Goal: Information Seeking & Learning: Learn about a topic

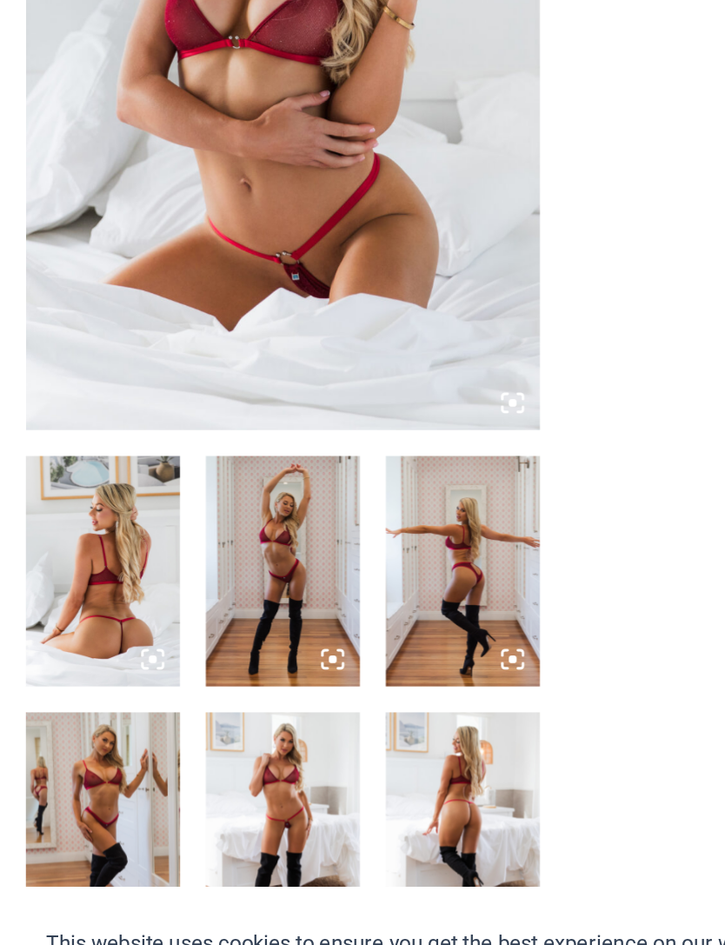
scroll to position [68, 0]
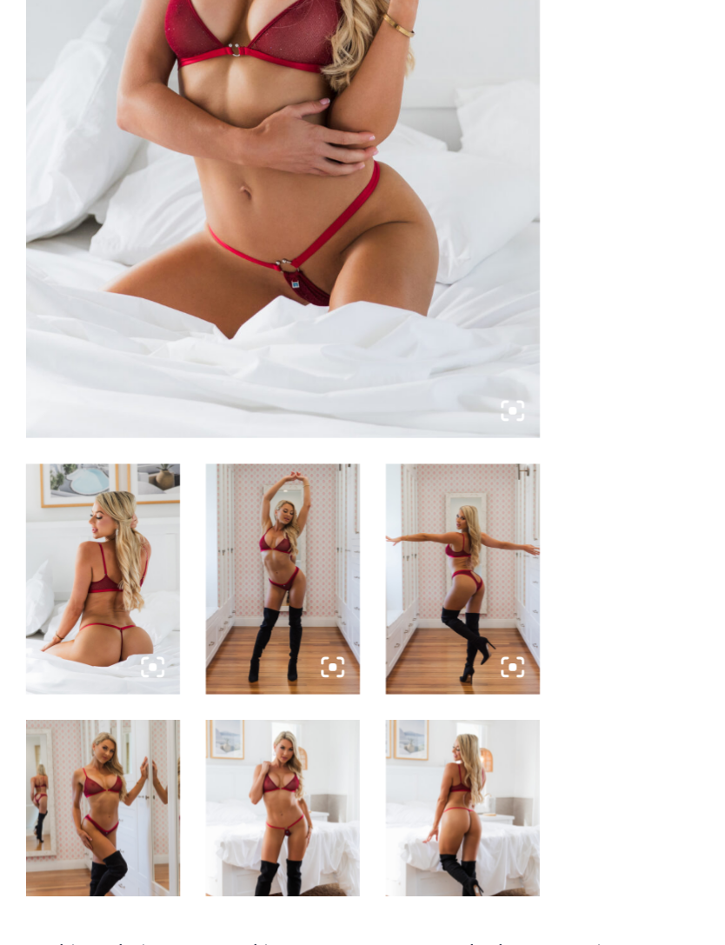
click at [67, 578] on img at bounding box center [68, 655] width 103 height 155
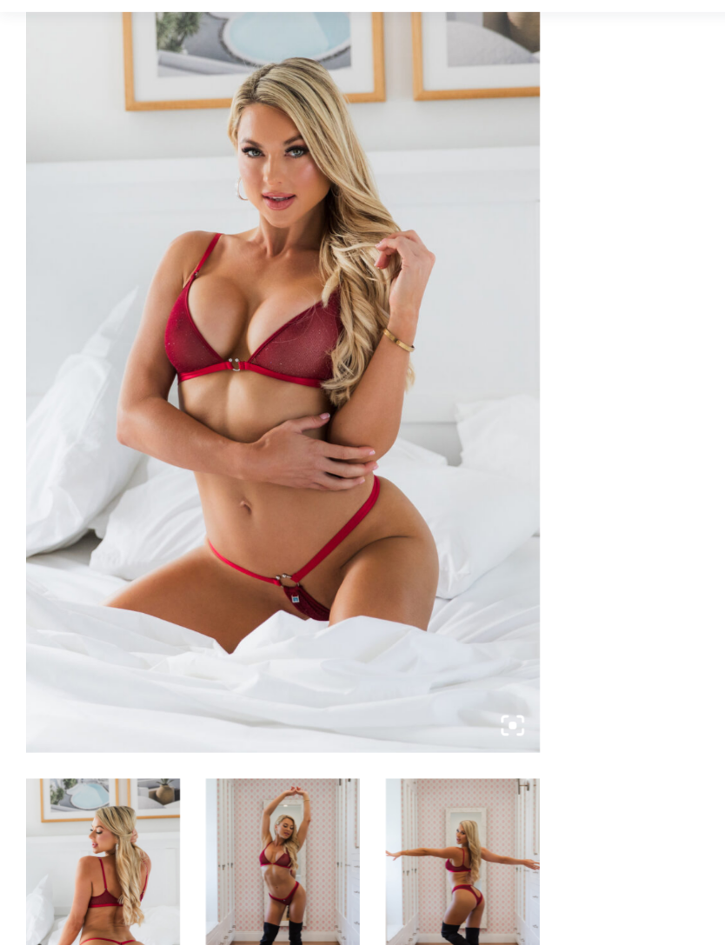
click at [83, 578] on img at bounding box center [68, 655] width 103 height 155
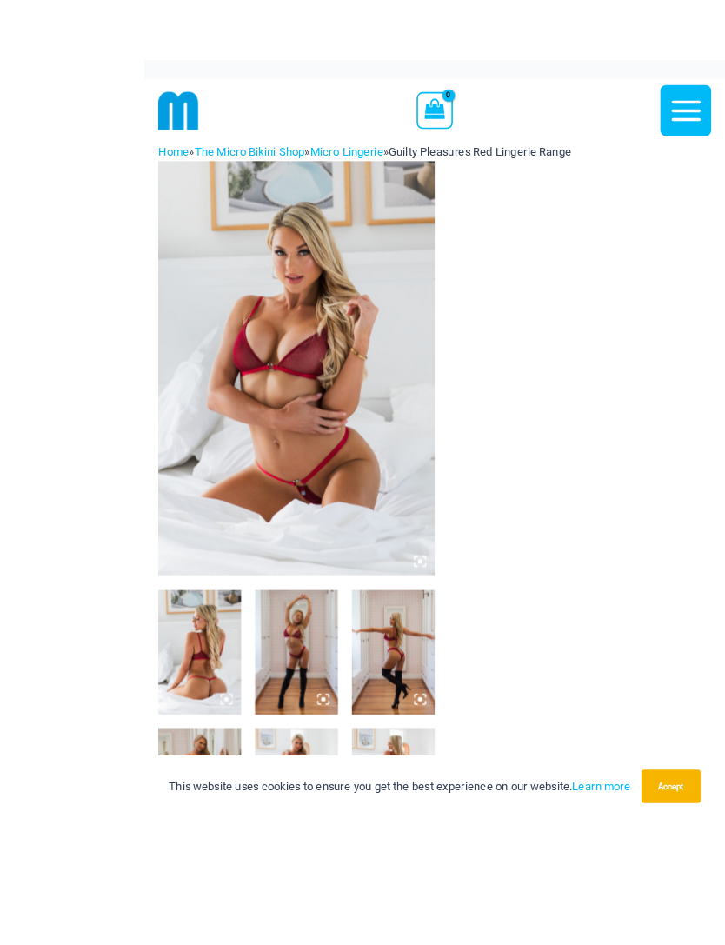
scroll to position [1, 0]
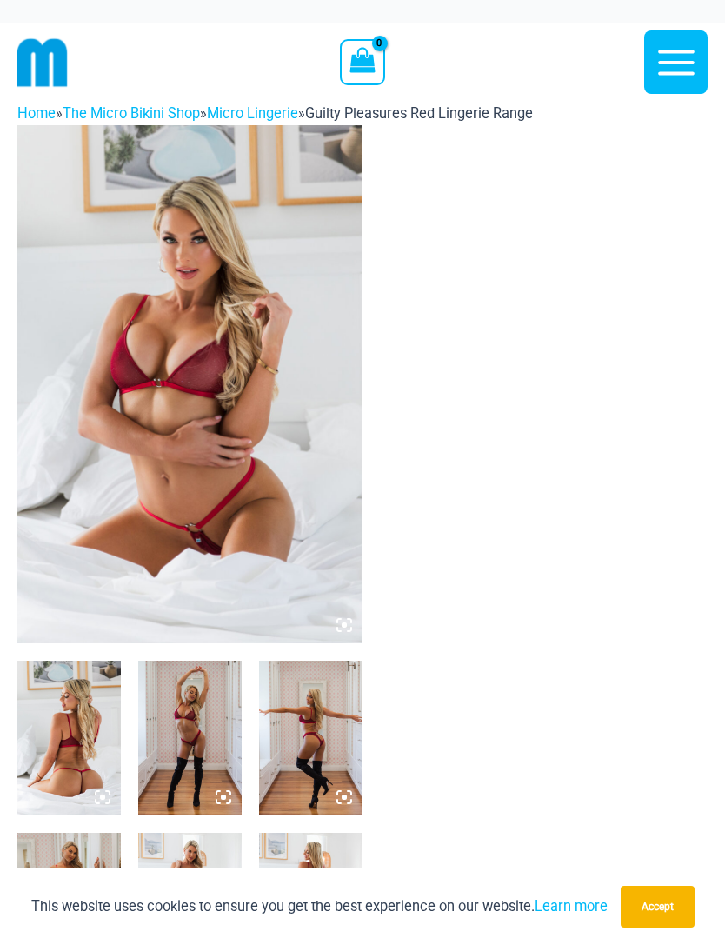
click at [116, 449] on img at bounding box center [189, 384] width 345 height 518
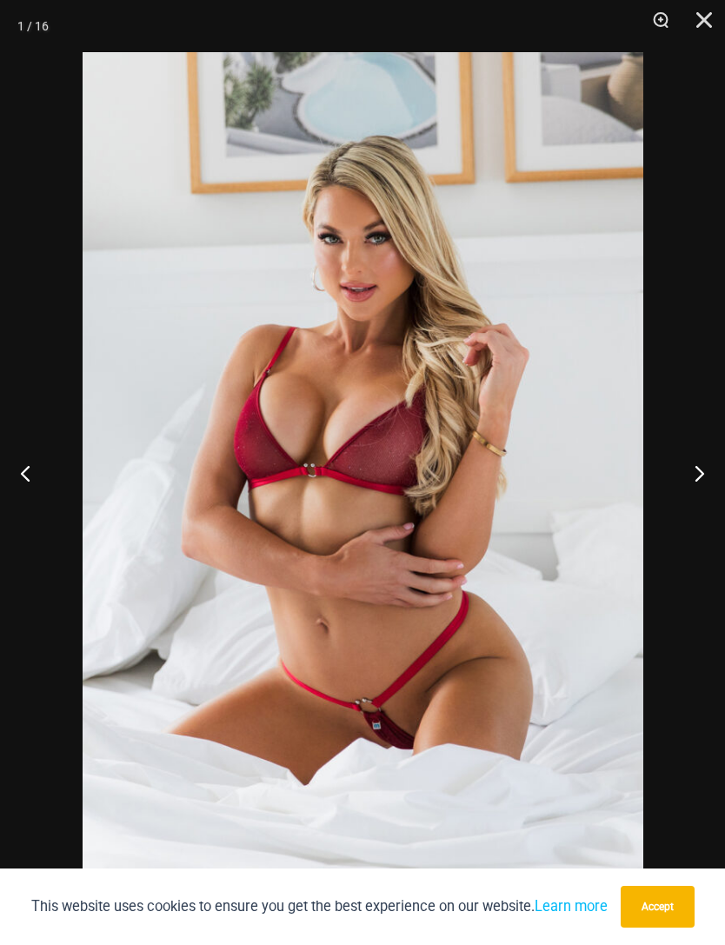
click at [698, 478] on button "Next" at bounding box center [692, 472] width 65 height 87
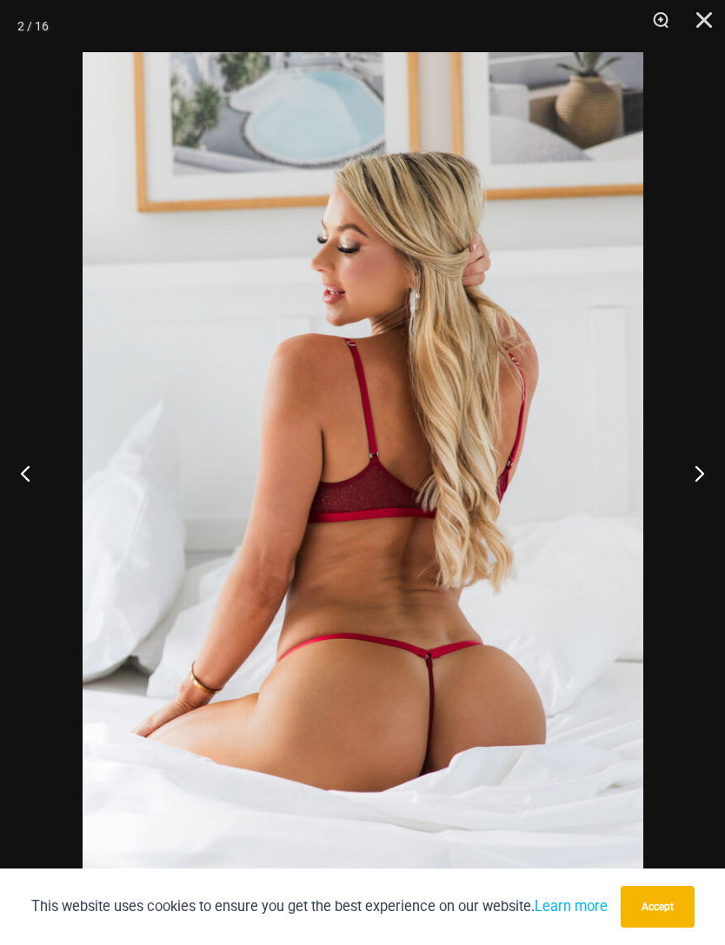
click at [703, 468] on button "Next" at bounding box center [692, 472] width 65 height 87
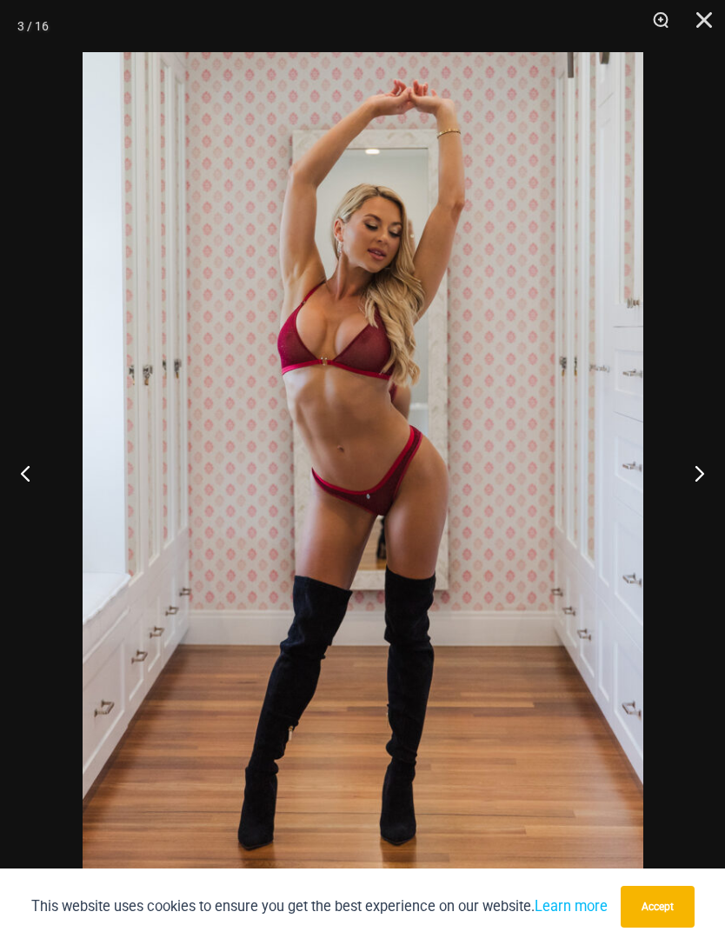
click at [700, 466] on button "Next" at bounding box center [692, 472] width 65 height 87
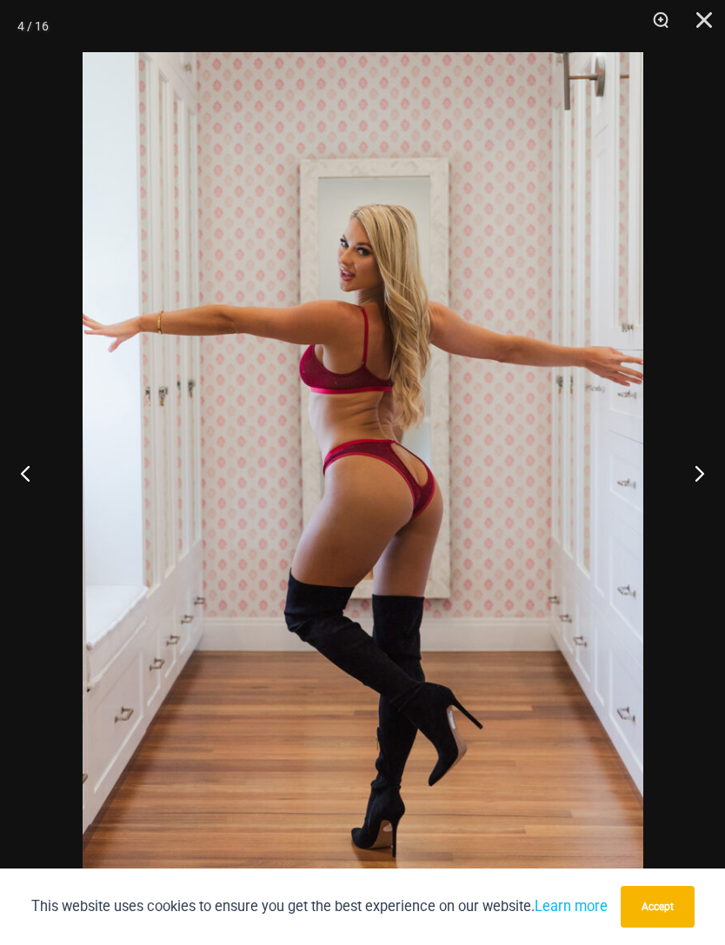
click at [698, 460] on button "Next" at bounding box center [692, 472] width 65 height 87
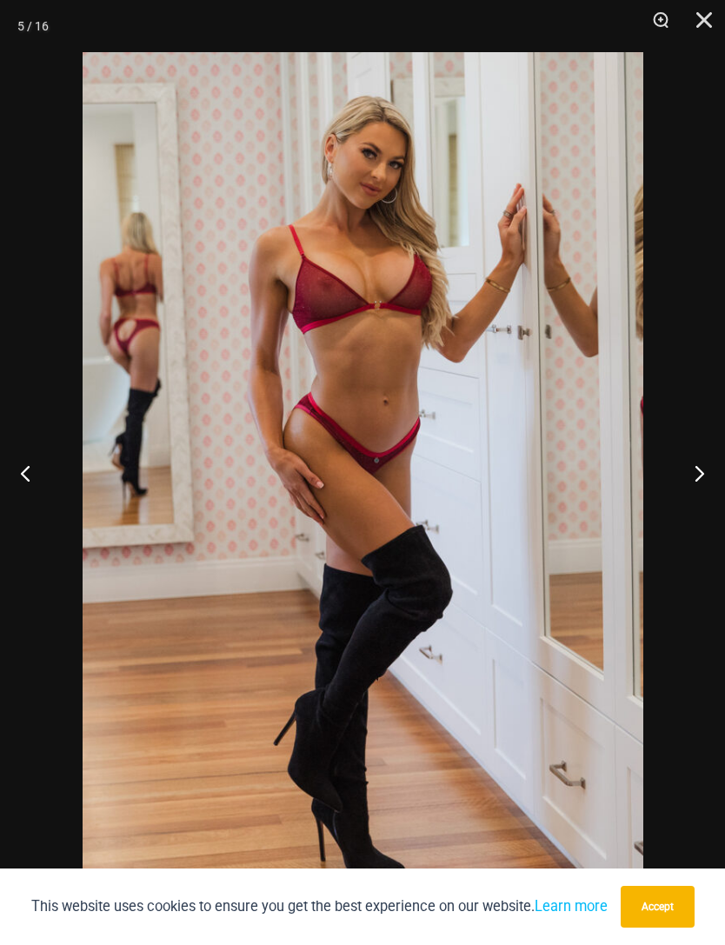
click at [701, 463] on button "Next" at bounding box center [692, 472] width 65 height 87
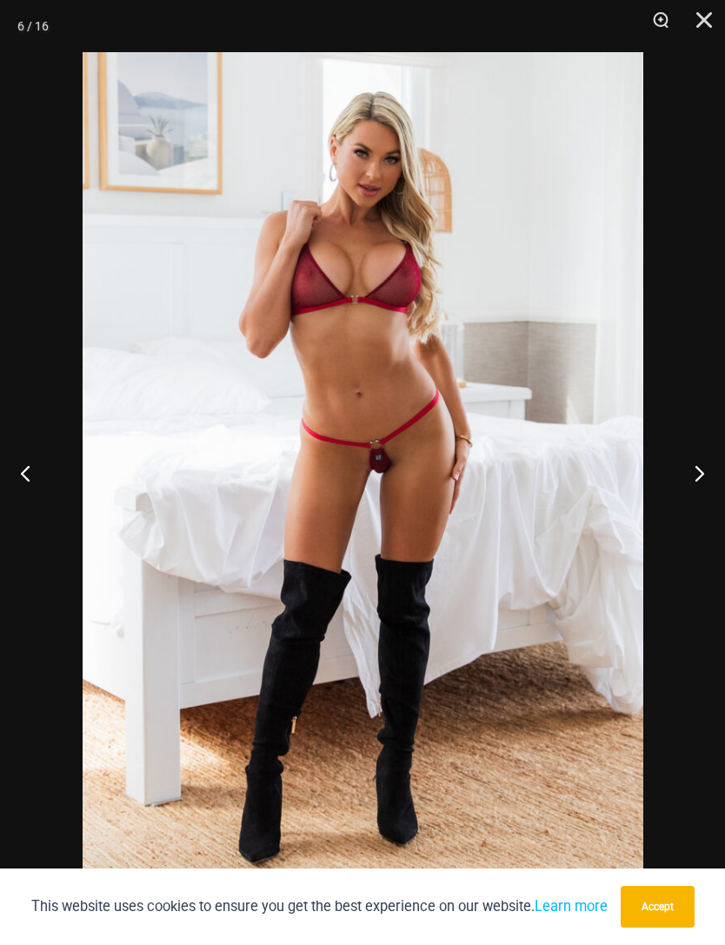
click at [702, 462] on button "Next" at bounding box center [692, 472] width 65 height 87
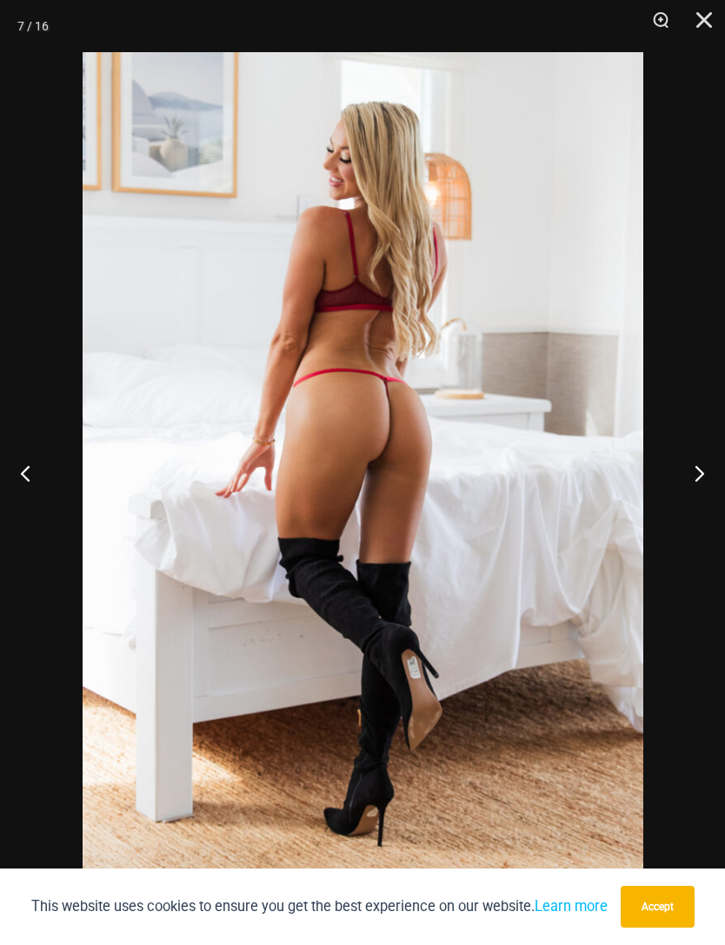
click at [698, 461] on button "Next" at bounding box center [692, 472] width 65 height 87
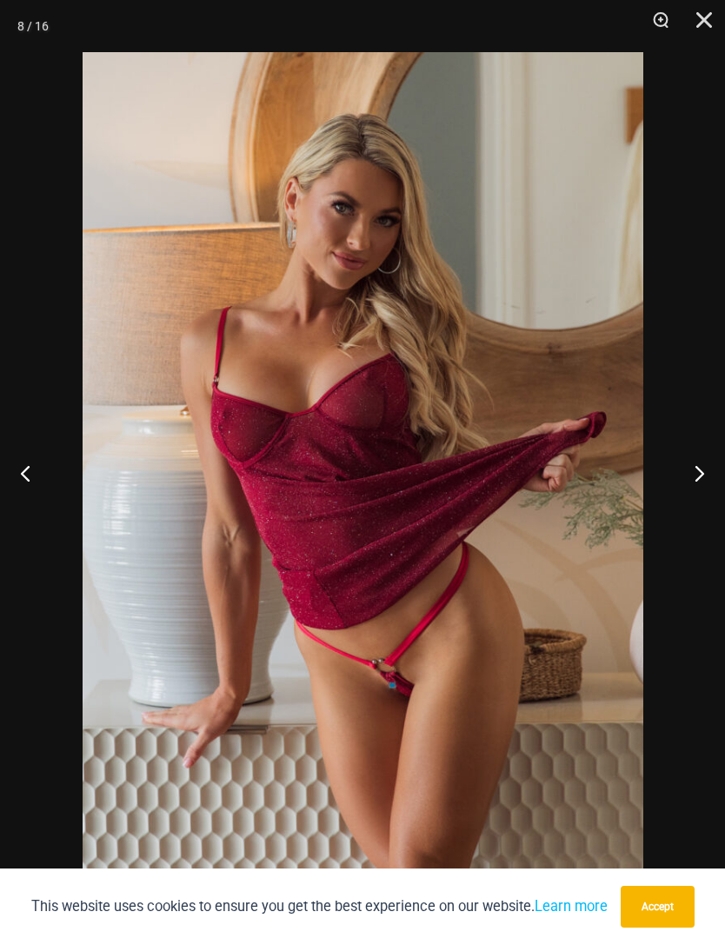
click at [33, 465] on button "Previous" at bounding box center [32, 472] width 65 height 87
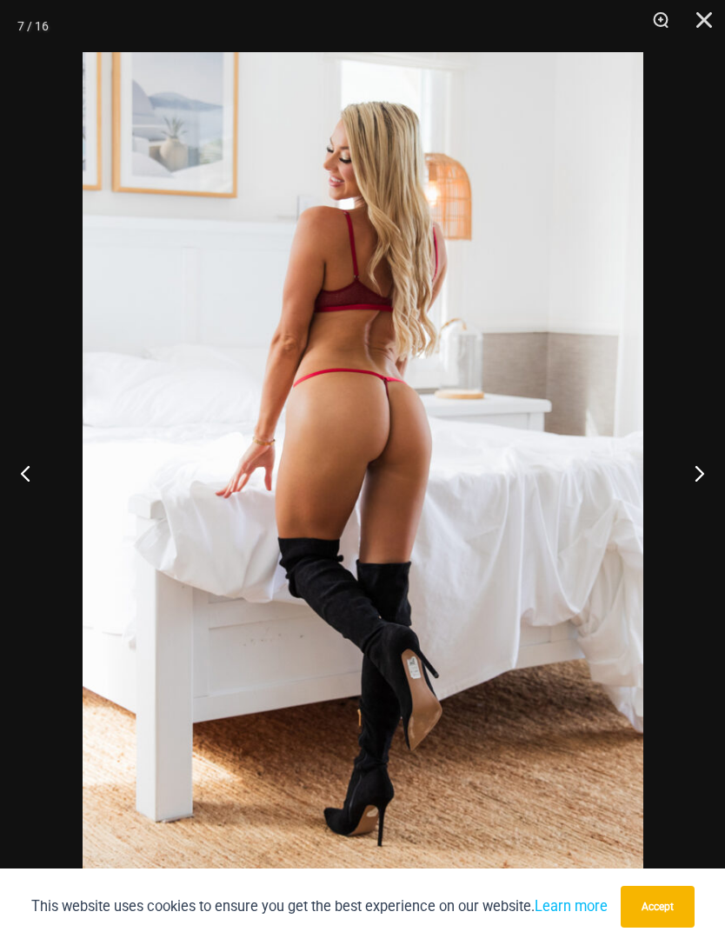
click at [703, 472] on button "Next" at bounding box center [692, 472] width 65 height 87
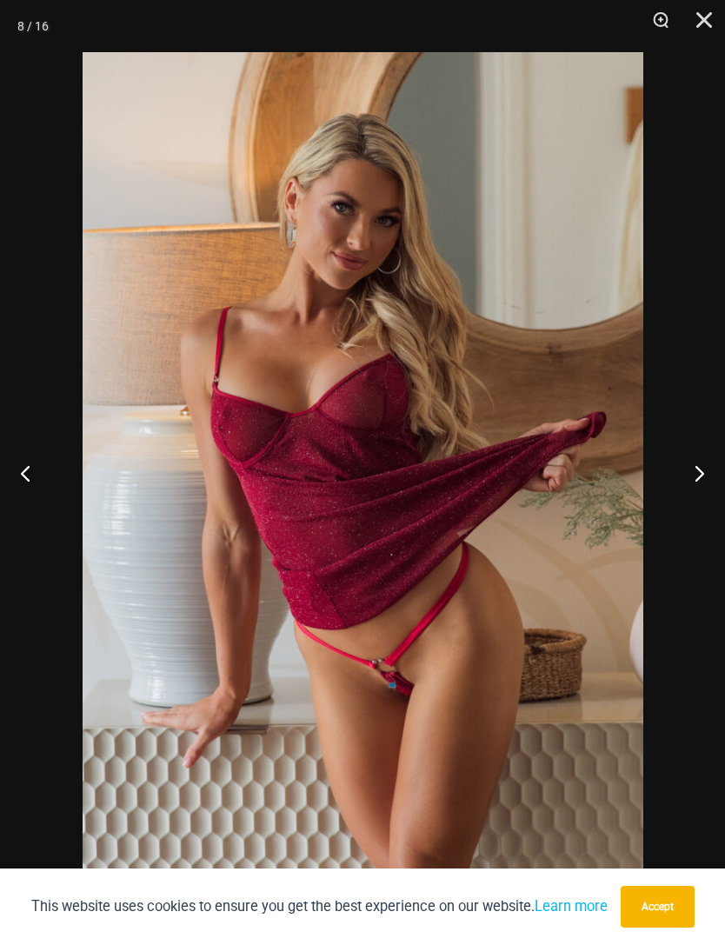
click at [700, 468] on button "Next" at bounding box center [692, 472] width 65 height 87
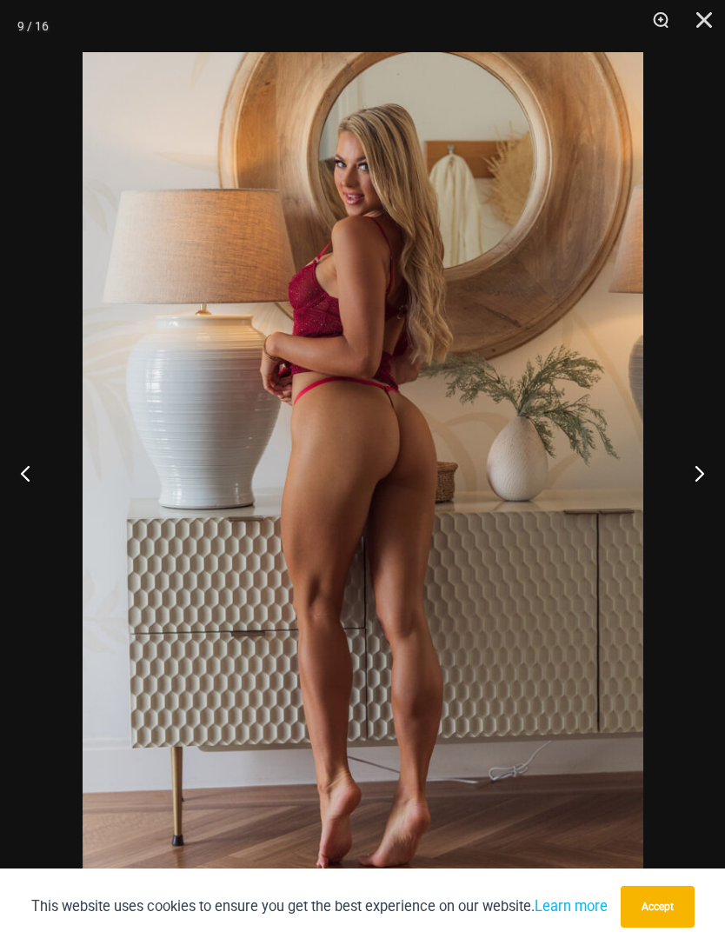
click at [699, 468] on button "Next" at bounding box center [692, 472] width 65 height 87
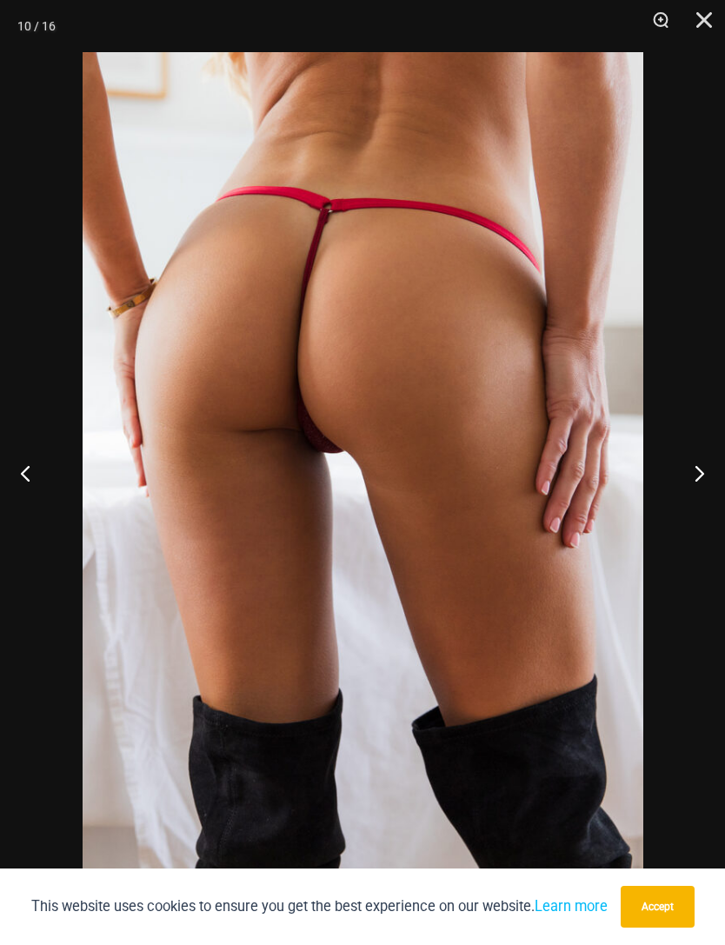
click at [705, 465] on button "Next" at bounding box center [692, 472] width 65 height 87
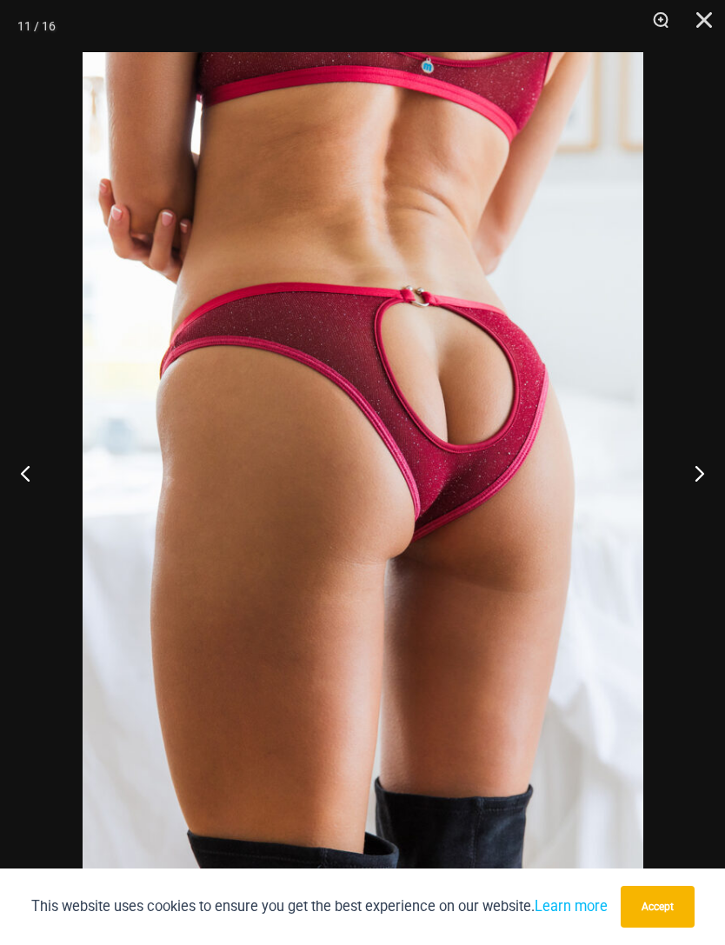
click at [714, 462] on button "Next" at bounding box center [692, 472] width 65 height 87
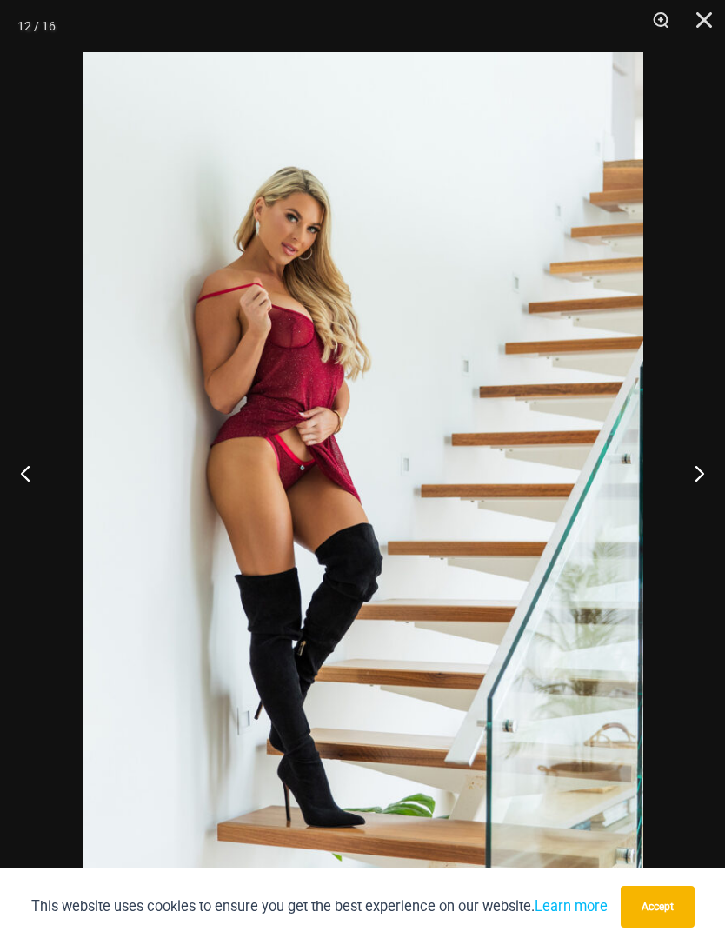
click at [692, 463] on button "Next" at bounding box center [692, 472] width 65 height 87
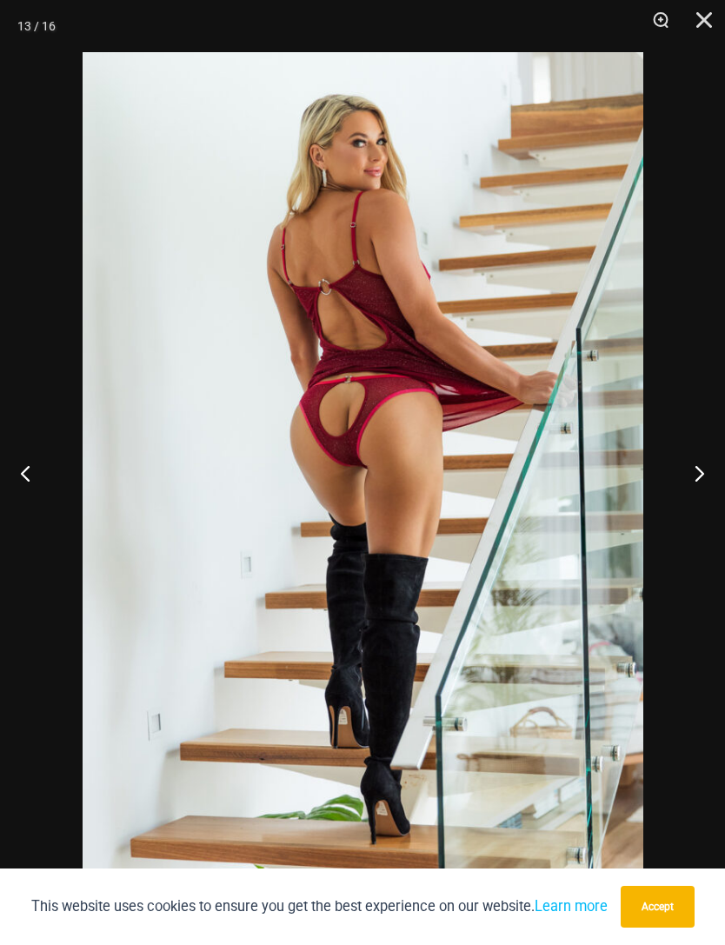
click at [716, 456] on button "Next" at bounding box center [692, 472] width 65 height 87
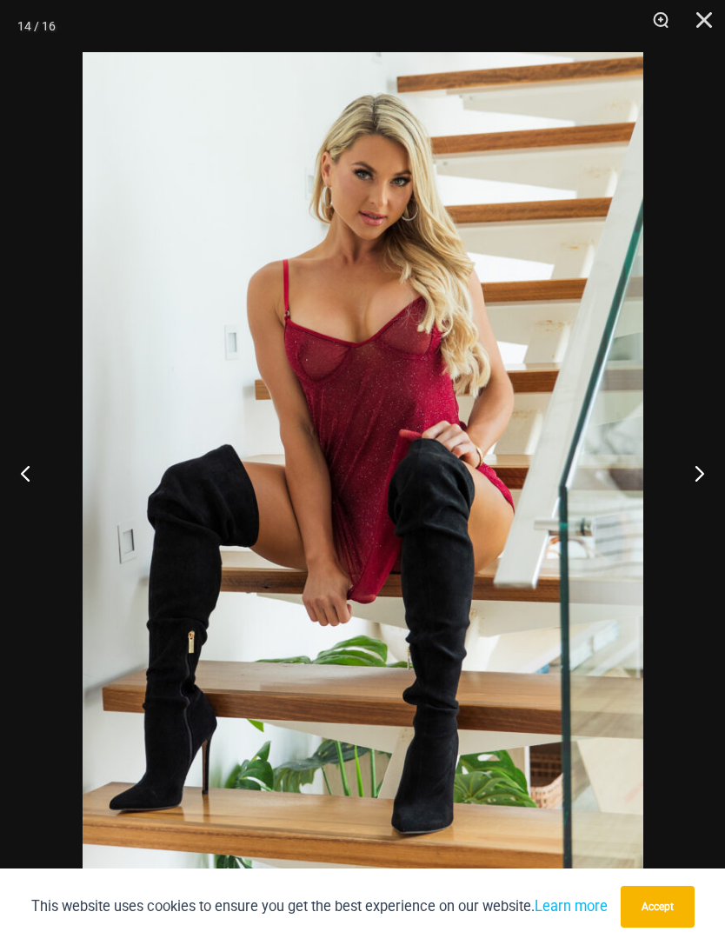
click at [707, 467] on button "Next" at bounding box center [692, 472] width 65 height 87
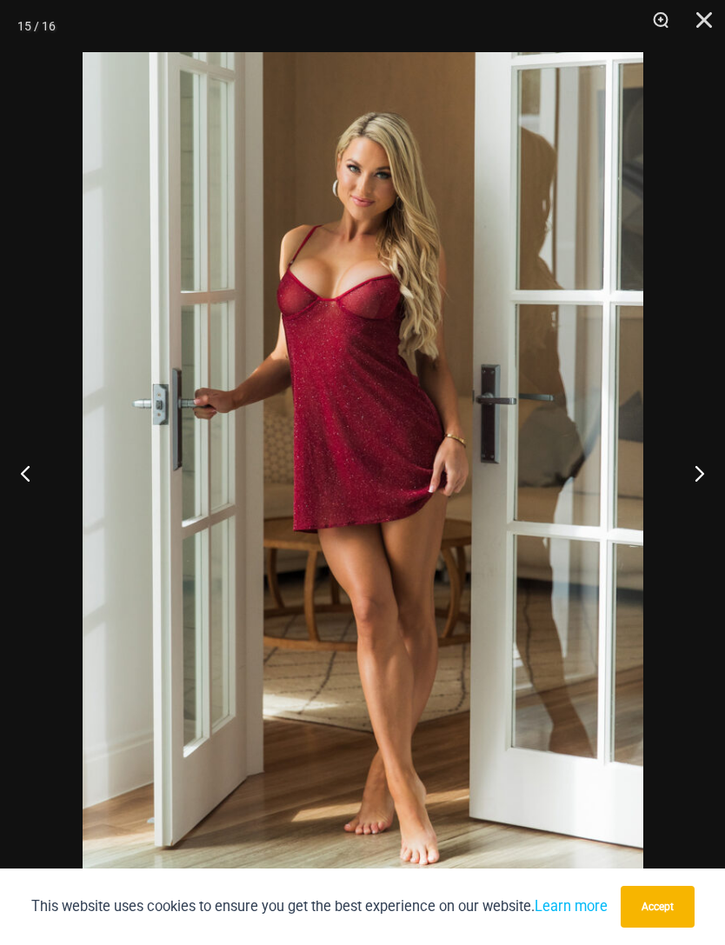
click at [714, 462] on button "Next" at bounding box center [692, 472] width 65 height 87
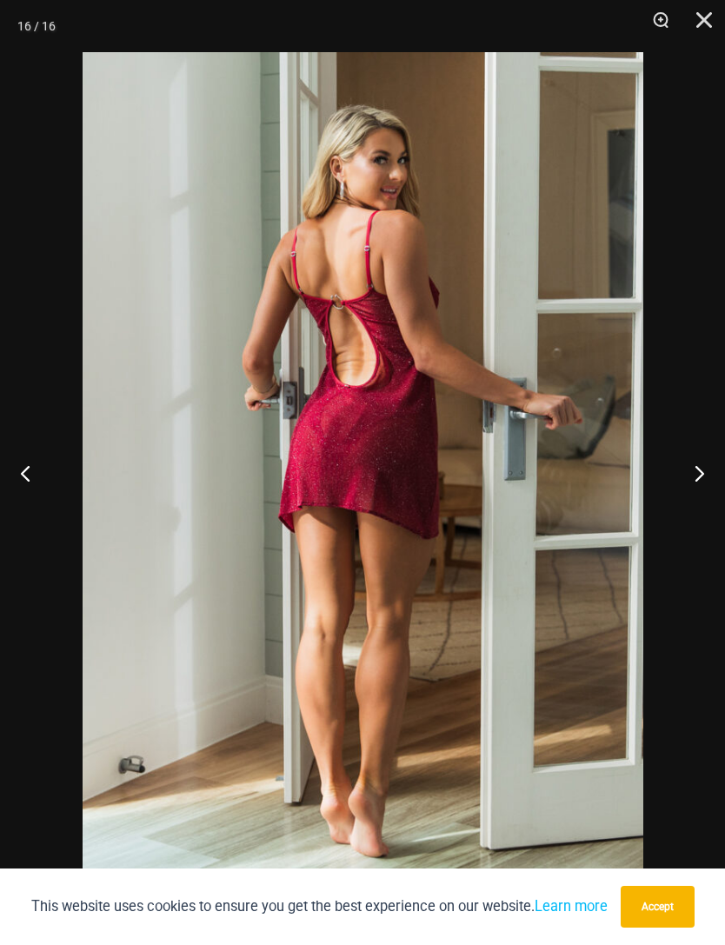
click at [714, 467] on button "Next" at bounding box center [692, 472] width 65 height 87
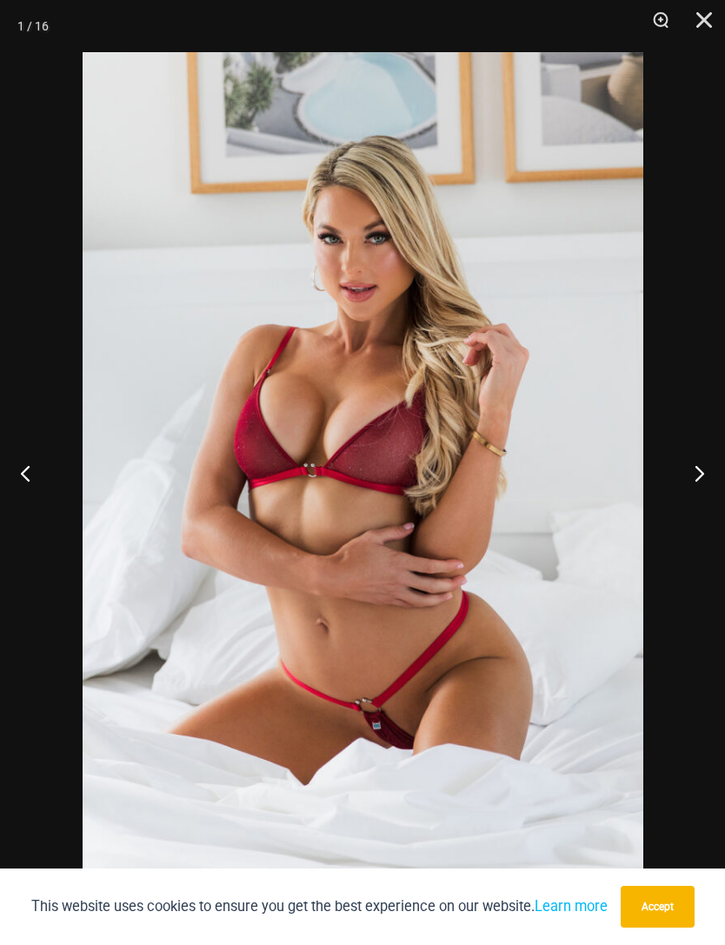
click at [717, 461] on button "Next" at bounding box center [692, 472] width 65 height 87
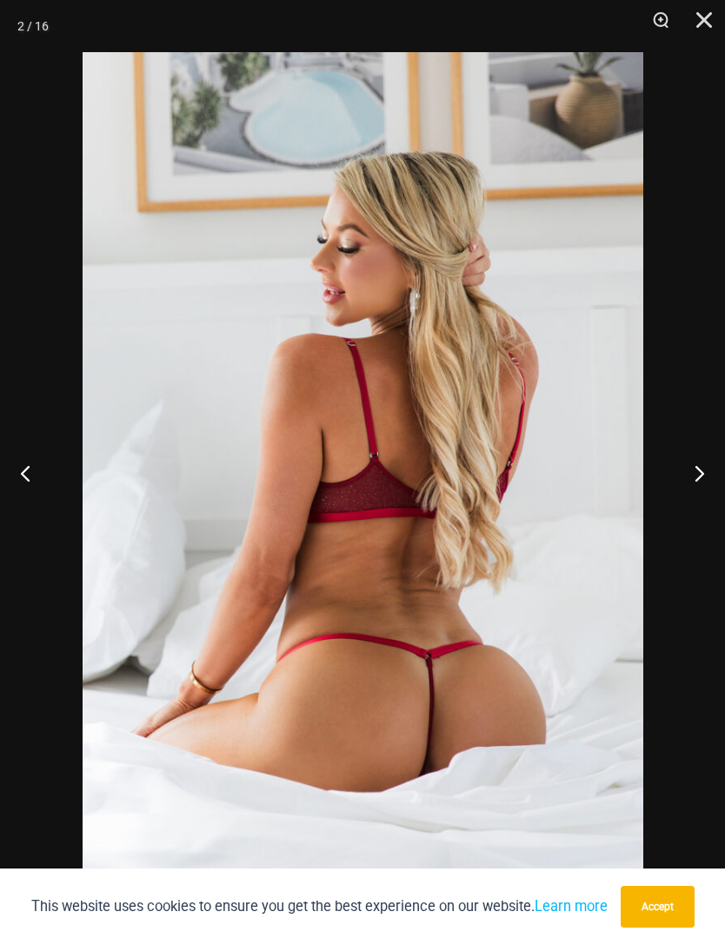
click at [711, 462] on button "Next" at bounding box center [692, 472] width 65 height 87
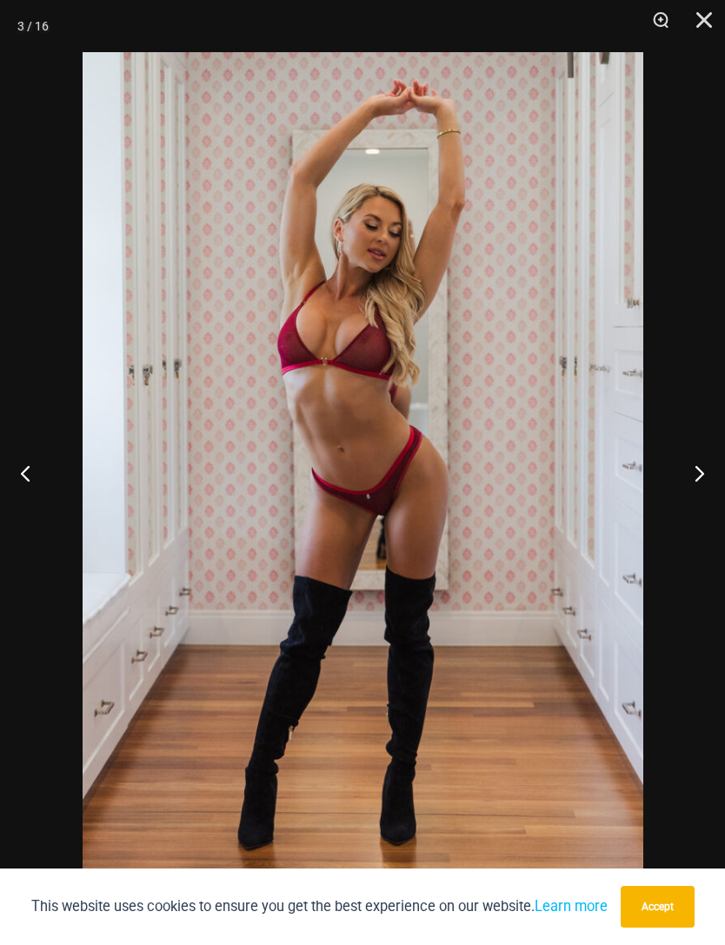
click at [701, 23] on button "Close" at bounding box center [697, 26] width 43 height 52
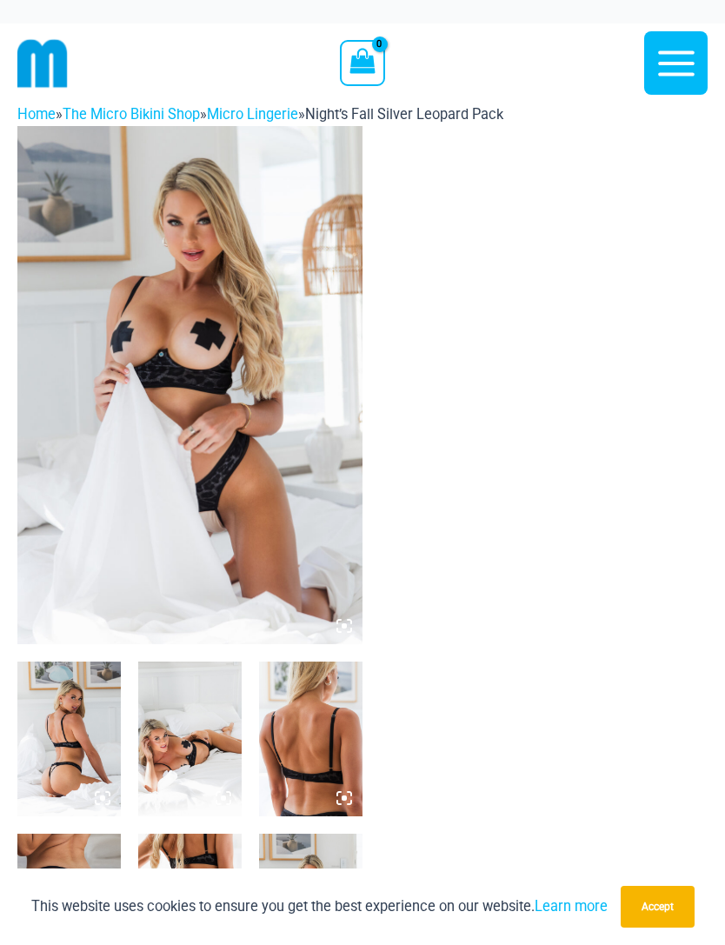
click at [103, 415] on img at bounding box center [189, 385] width 345 height 518
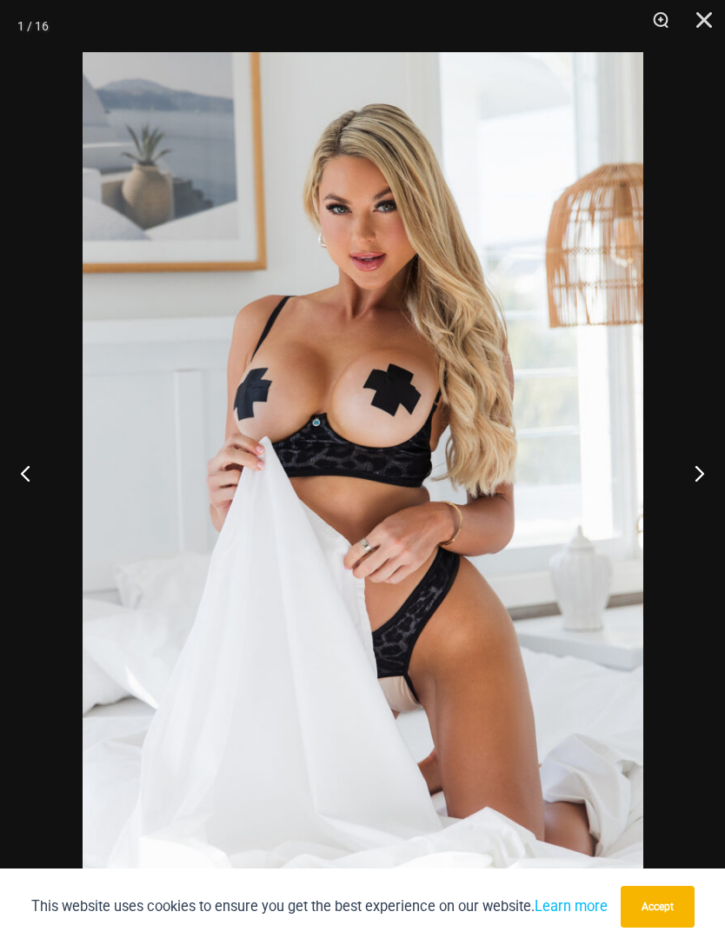
click at [691, 474] on button "Next" at bounding box center [692, 472] width 65 height 87
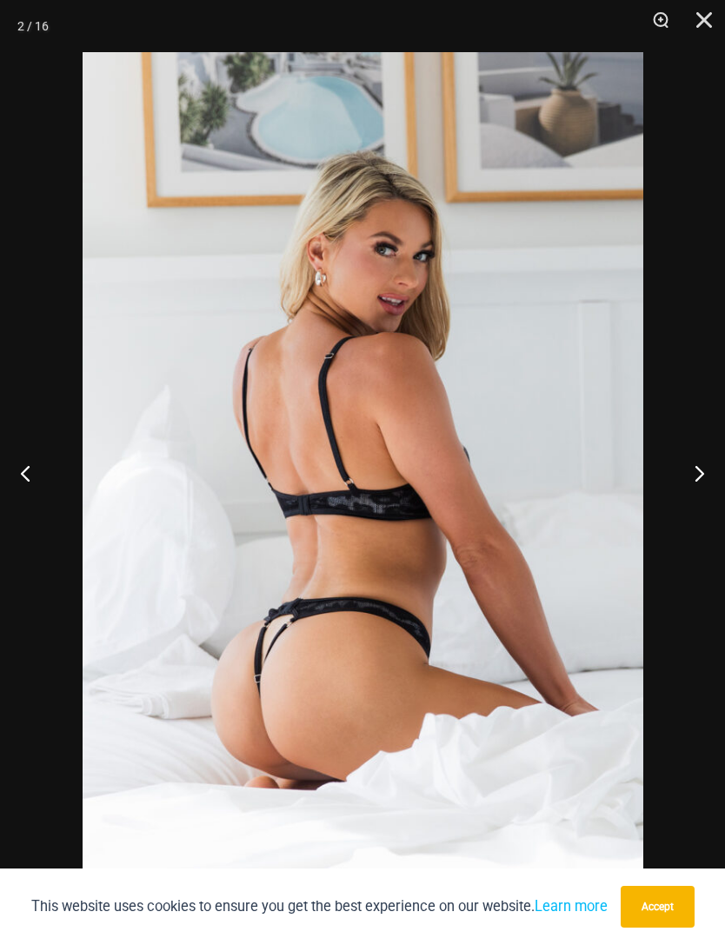
click at [700, 465] on button "Next" at bounding box center [692, 472] width 65 height 87
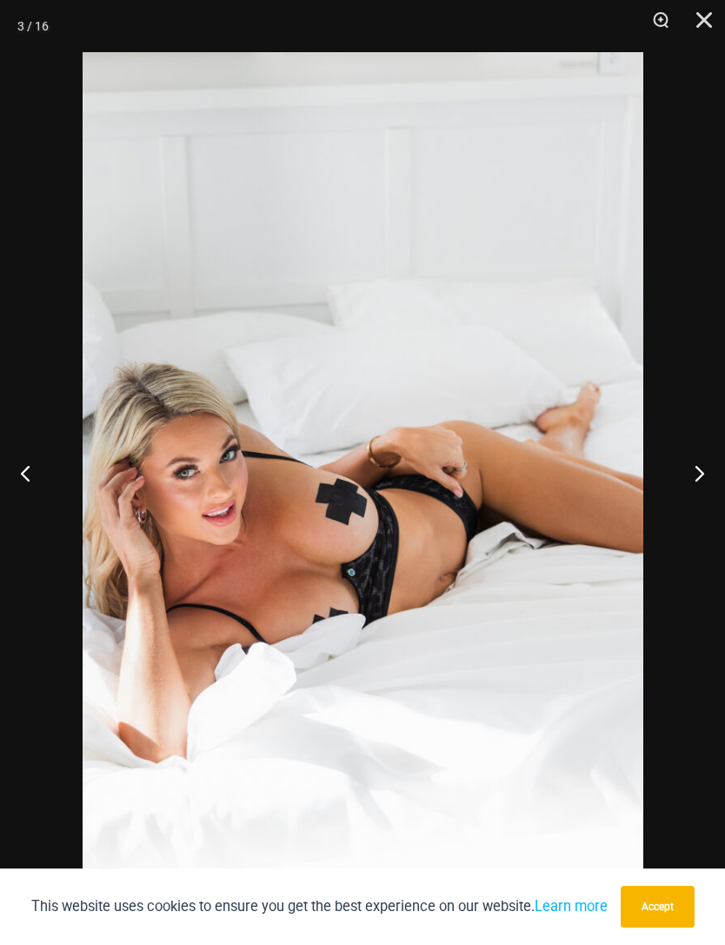
click at [690, 469] on button "Next" at bounding box center [692, 472] width 65 height 87
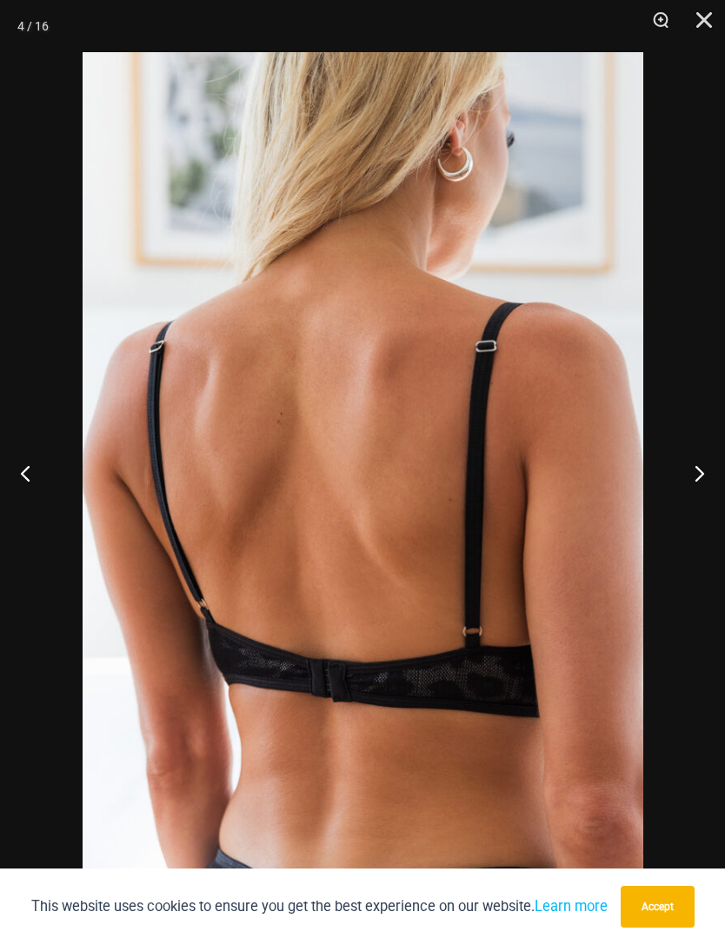
click at [695, 468] on button "Next" at bounding box center [692, 472] width 65 height 87
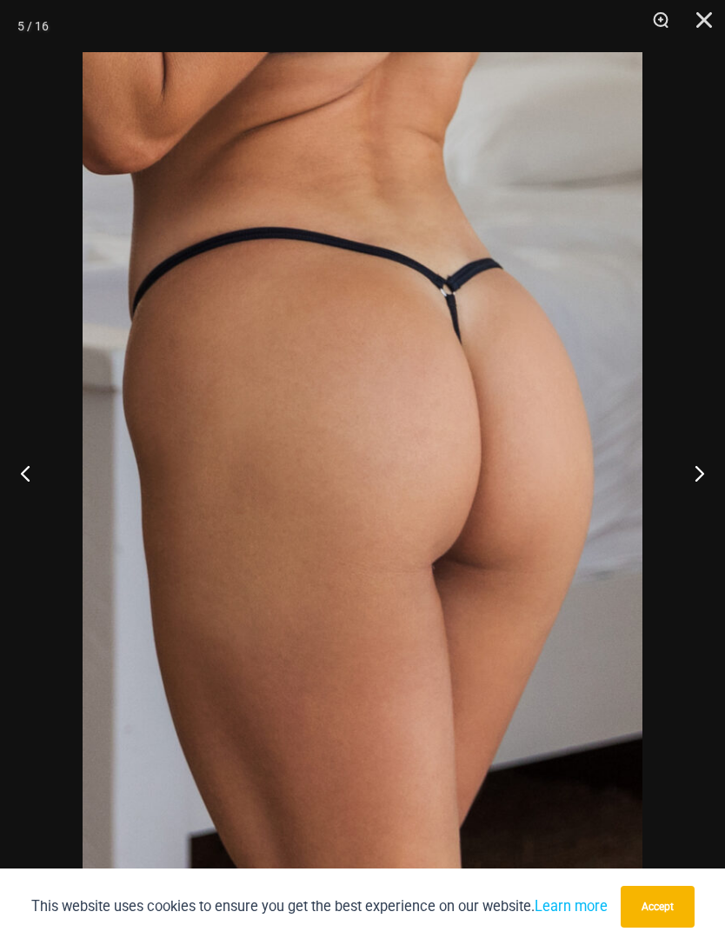
click at [700, 471] on button "Next" at bounding box center [692, 472] width 65 height 87
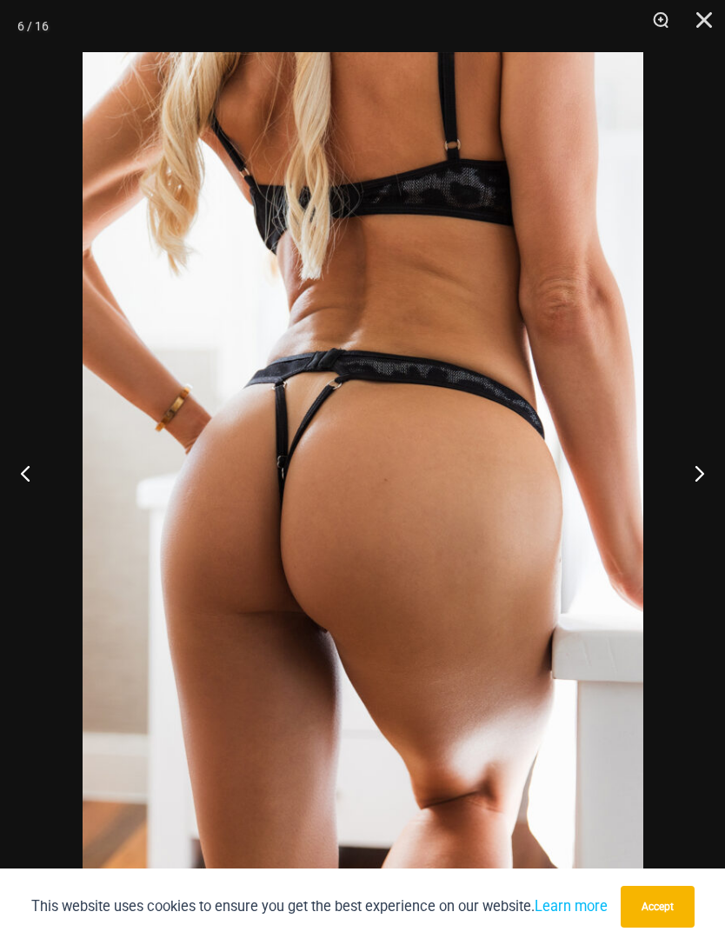
click at [701, 476] on button "Next" at bounding box center [692, 472] width 65 height 87
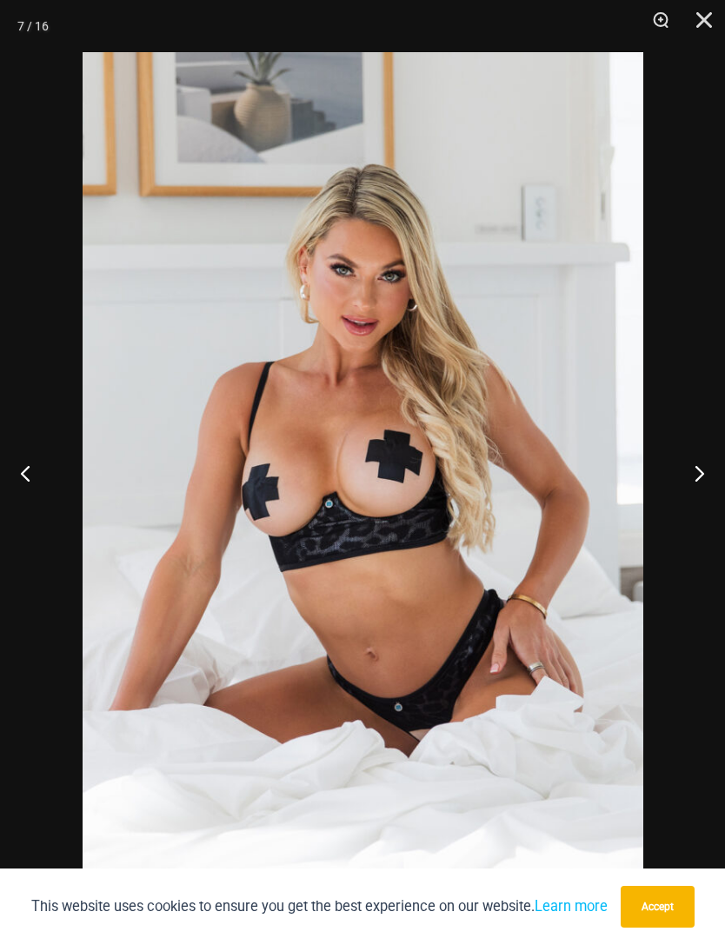
click at [699, 477] on button "Next" at bounding box center [692, 472] width 65 height 87
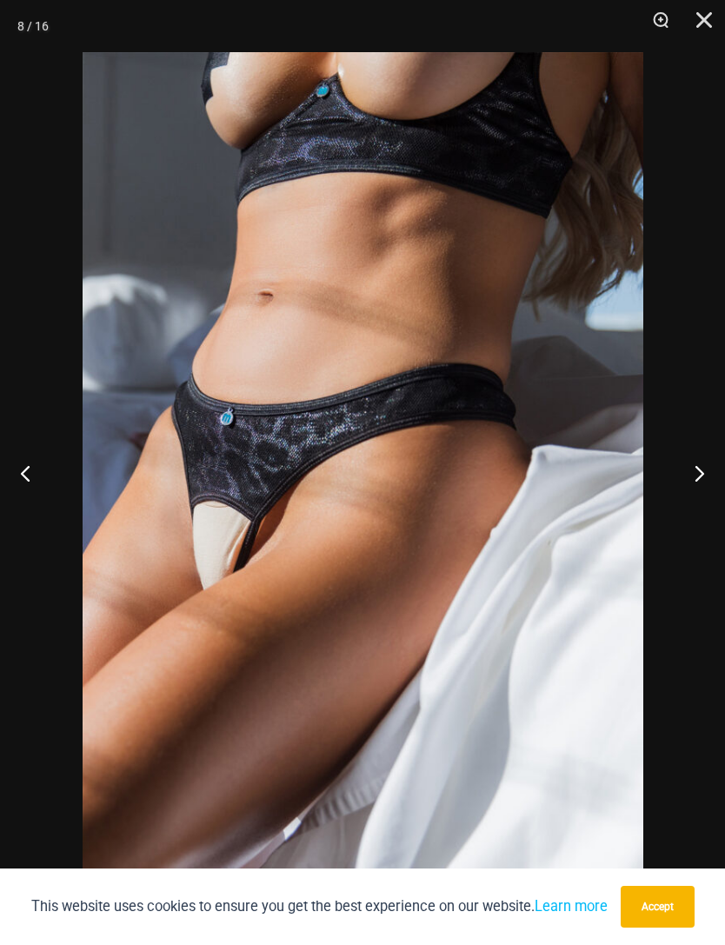
click at [701, 472] on button "Next" at bounding box center [692, 472] width 65 height 87
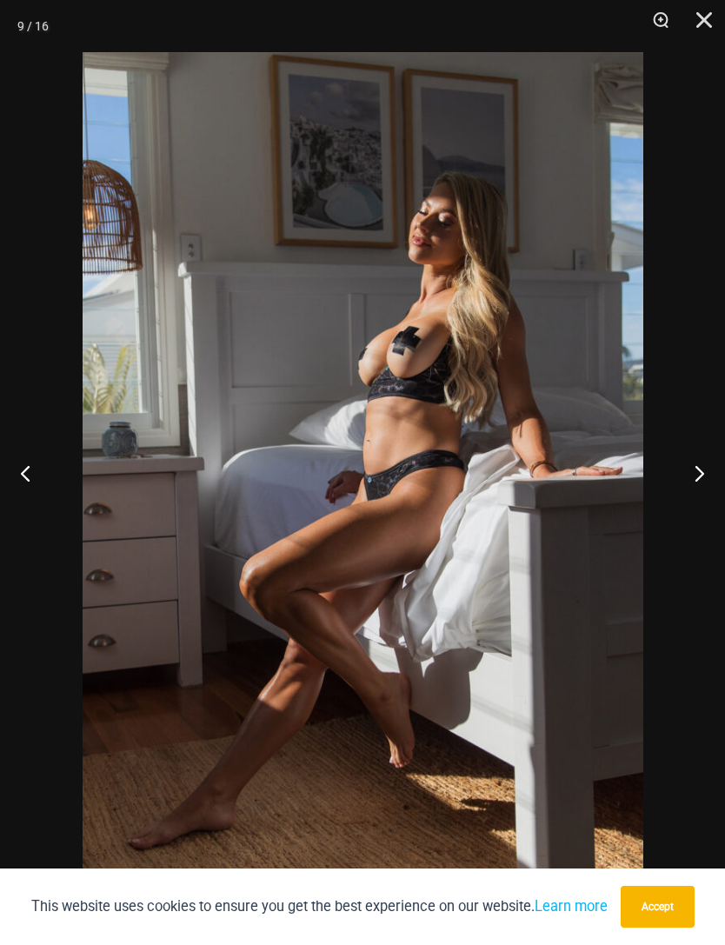
click at [707, 468] on button "Next" at bounding box center [692, 472] width 65 height 87
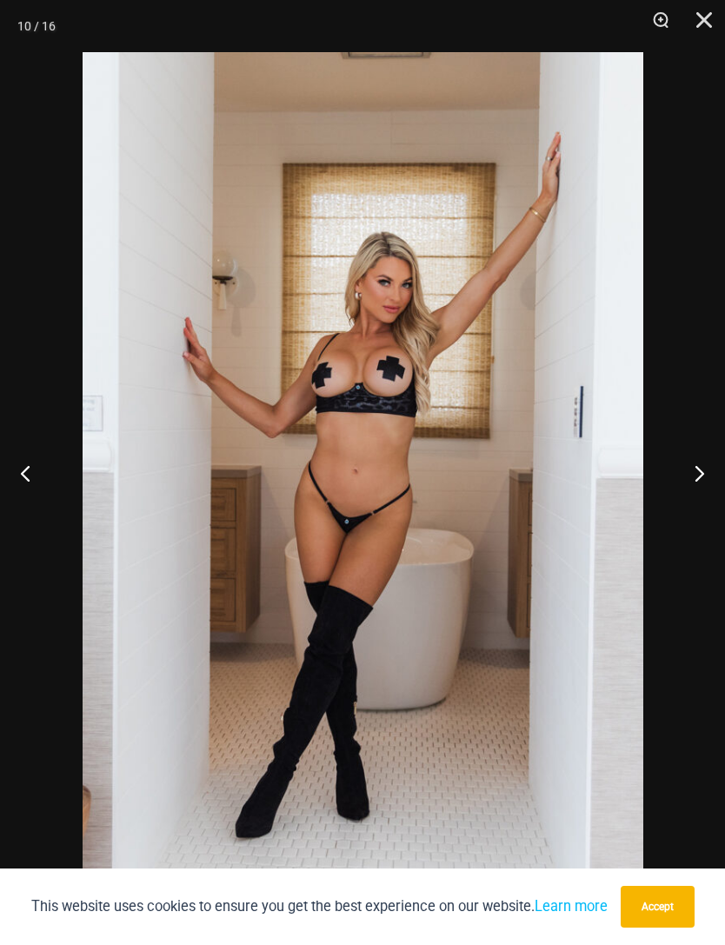
click at [704, 465] on button "Next" at bounding box center [692, 472] width 65 height 87
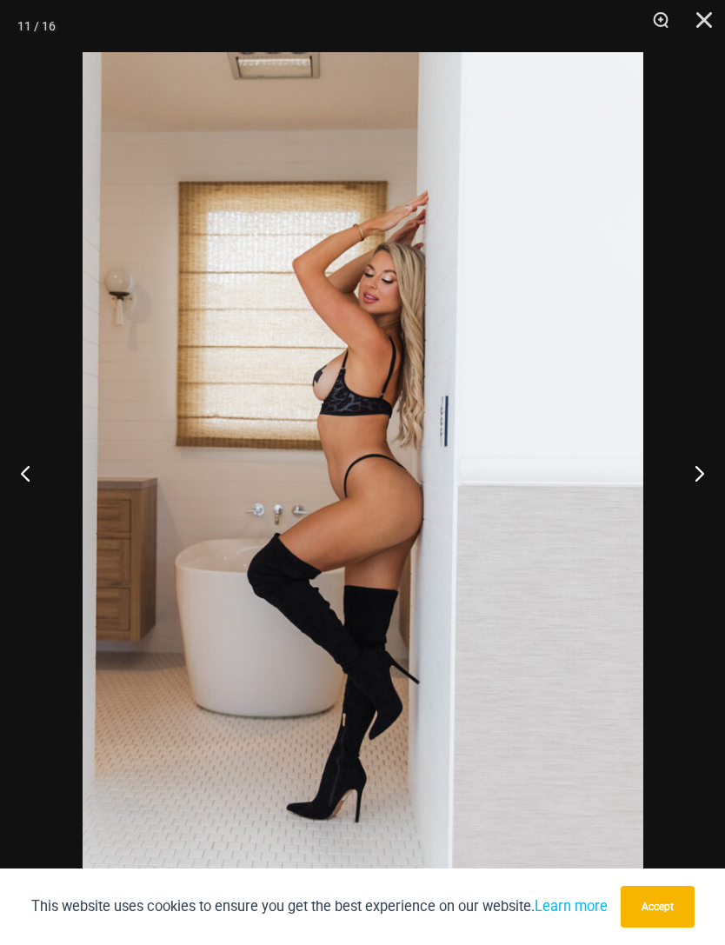
click at [711, 468] on button "Next" at bounding box center [692, 472] width 65 height 87
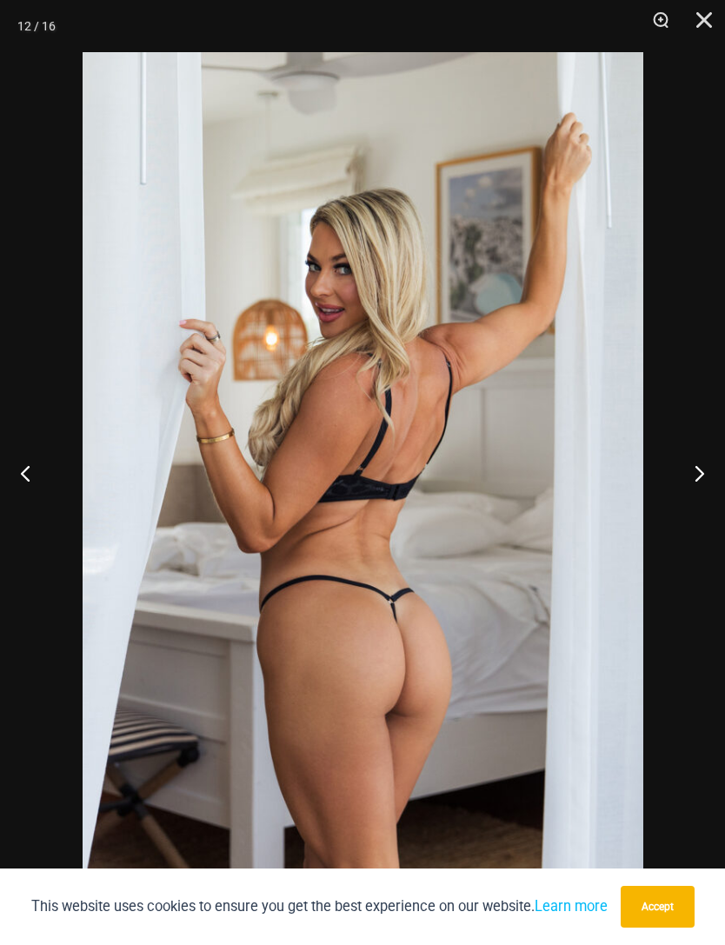
click at [714, 461] on button "Next" at bounding box center [692, 472] width 65 height 87
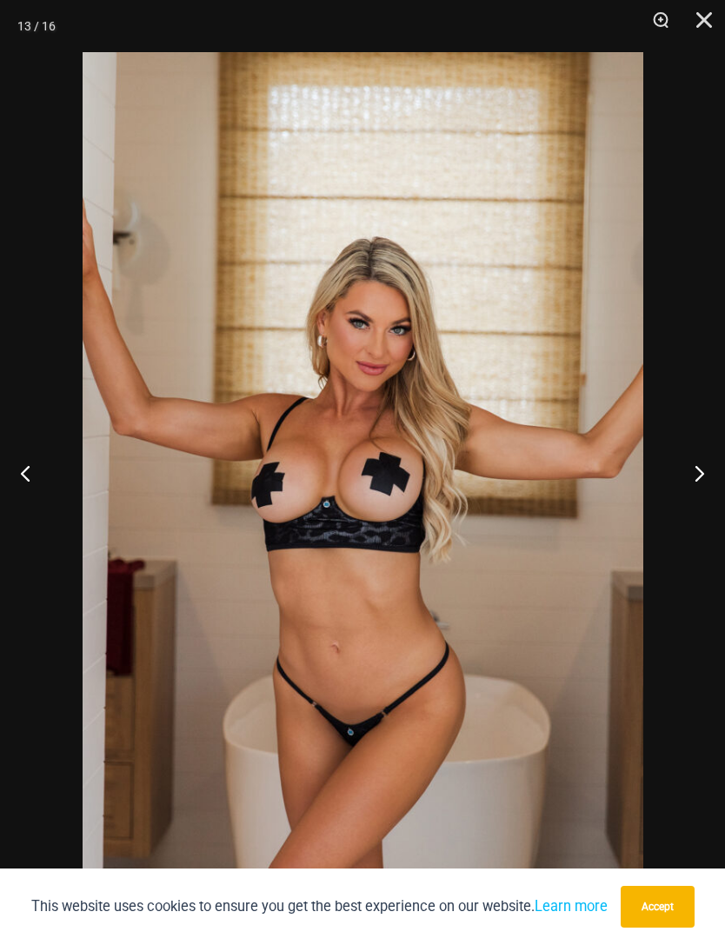
click at [700, 16] on button "Close" at bounding box center [697, 26] width 43 height 52
